Goal: Task Accomplishment & Management: Manage account settings

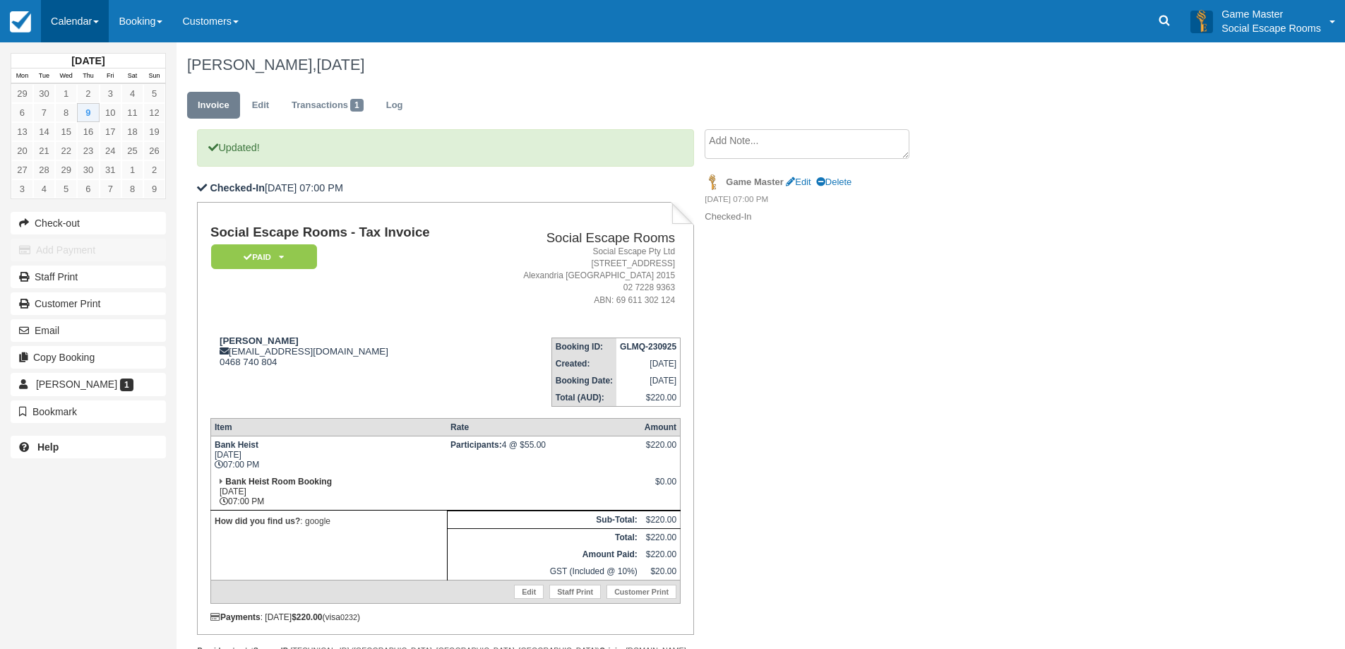
click at [54, 21] on link "Calendar" at bounding box center [75, 21] width 68 height 42
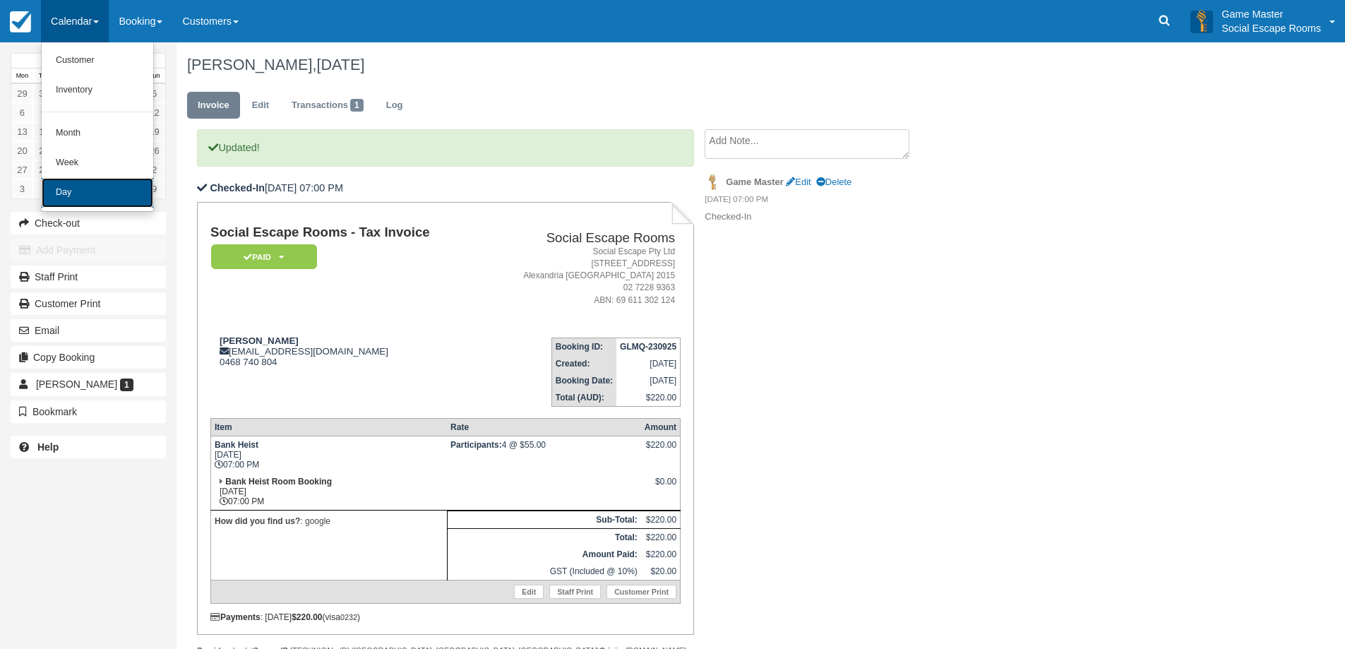
click at [66, 191] on link "Day" at bounding box center [98, 193] width 112 height 30
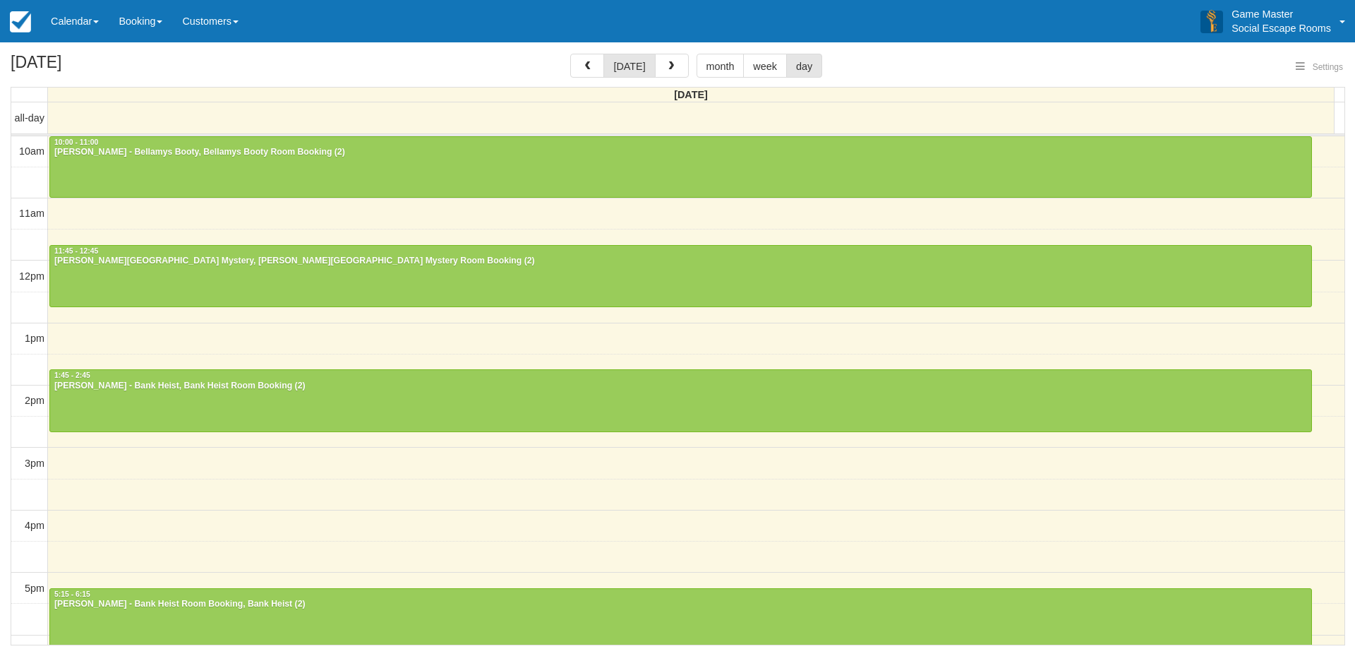
select select
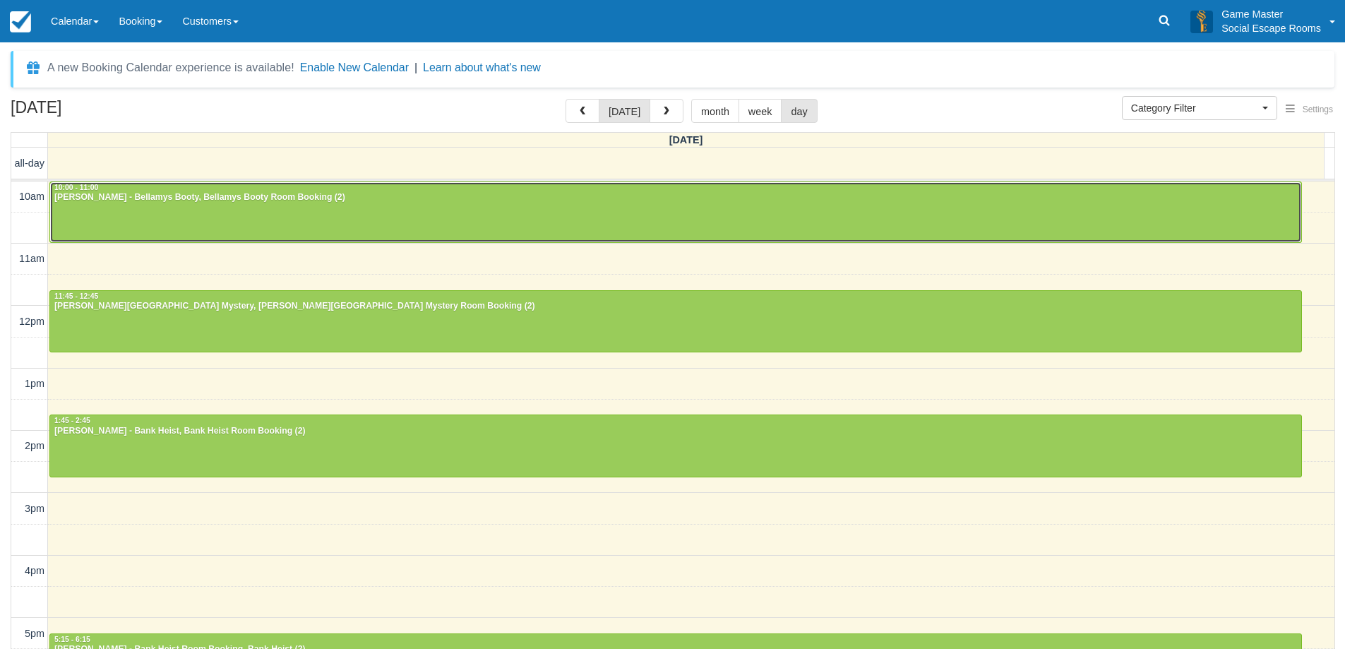
click at [330, 201] on div "Irene Sirigos - Bellamys Booty, Bellamys Booty Room Booking (2)" at bounding box center [676, 197] width 1244 height 11
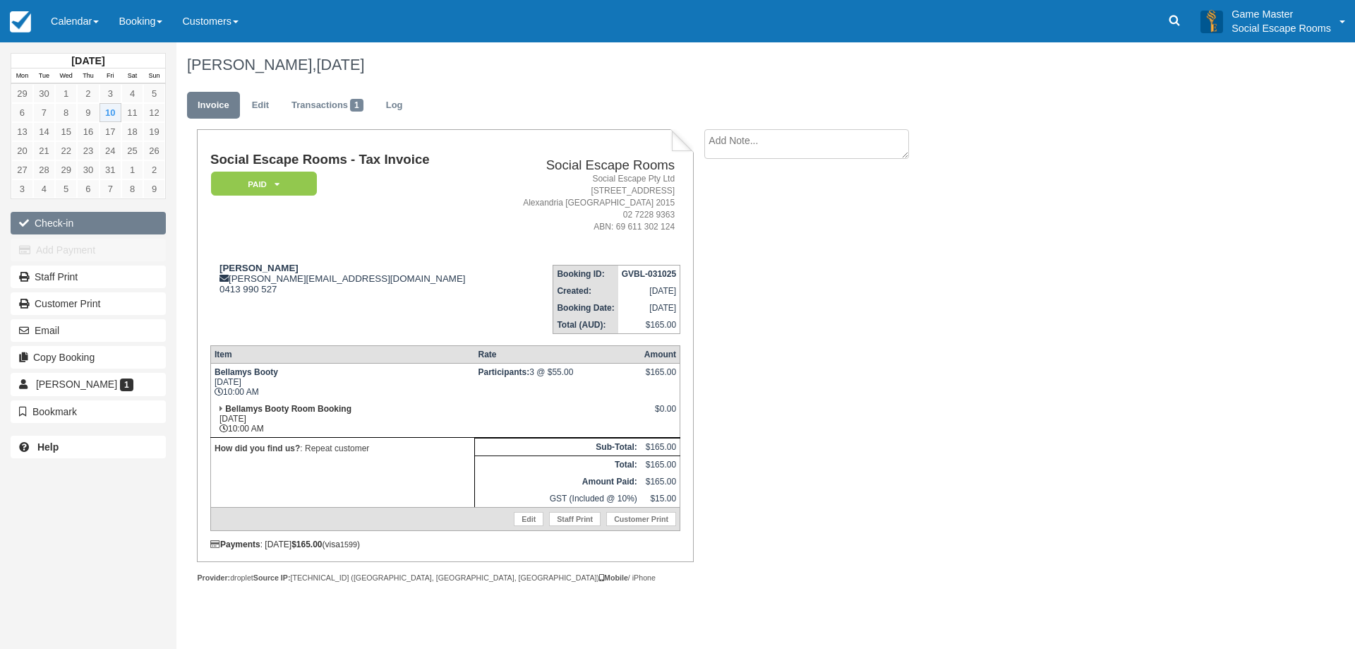
click at [60, 217] on button "Check-in" at bounding box center [88, 223] width 155 height 23
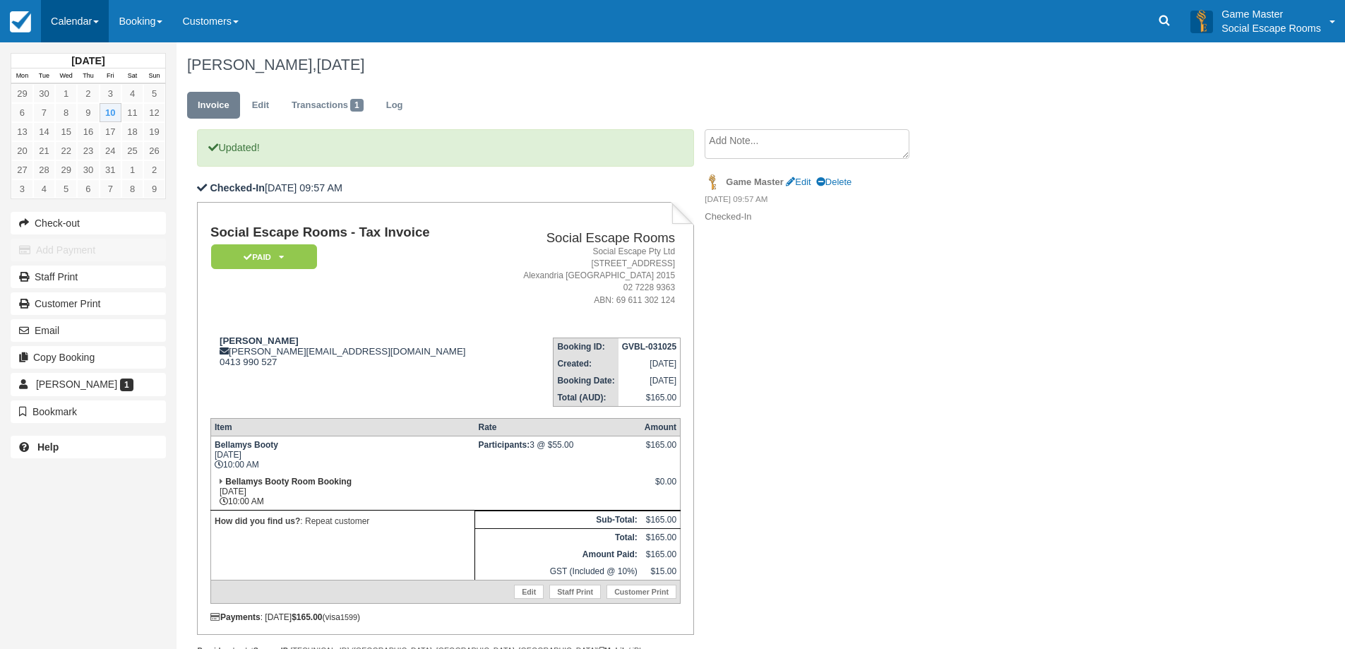
click at [77, 18] on link "Calendar" at bounding box center [75, 21] width 68 height 42
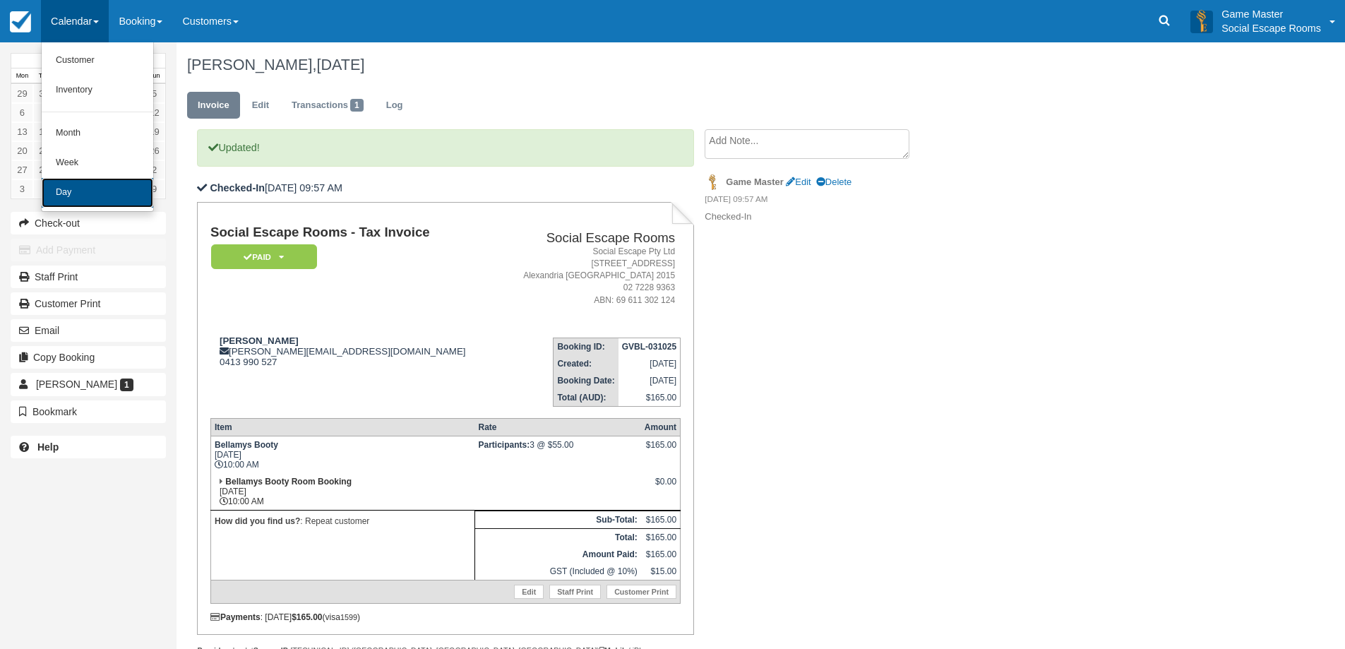
click at [72, 190] on link "Day" at bounding box center [98, 193] width 112 height 30
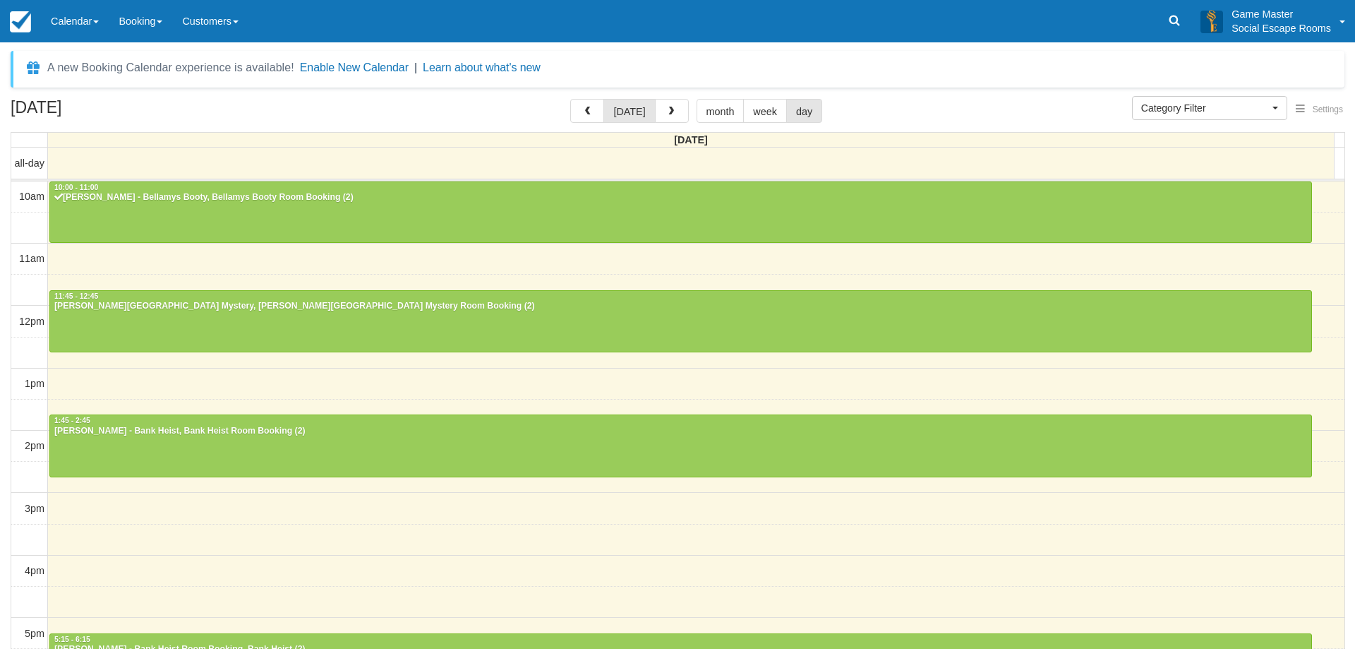
select select
